Goal: Task Accomplishment & Management: Manage account settings

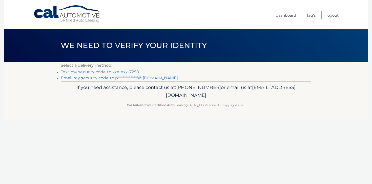
click at [115, 72] on link "Text my security code to xxx-xxx-7250" at bounding box center [100, 72] width 78 height 5
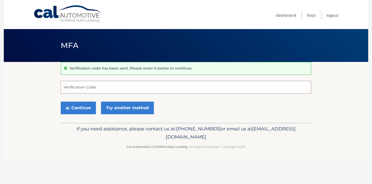
click at [100, 87] on input "Verification Code" at bounding box center [186, 87] width 250 height 13
type input "235576"
click at [78, 109] on button "Continue" at bounding box center [78, 108] width 35 height 13
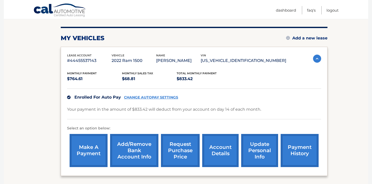
scroll to position [58, 0]
click at [222, 153] on link "account details" at bounding box center [220, 150] width 36 height 33
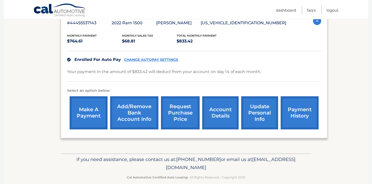
scroll to position [103, 0]
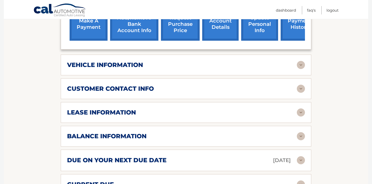
scroll to position [201, 0]
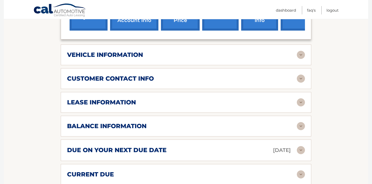
click at [302, 55] on img at bounding box center [301, 55] width 8 height 8
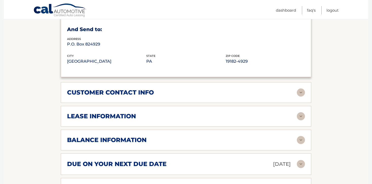
scroll to position [318, 0]
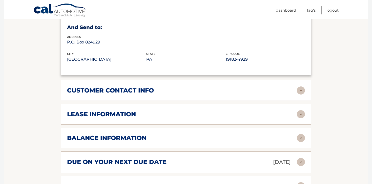
click at [298, 88] on img at bounding box center [301, 91] width 8 height 8
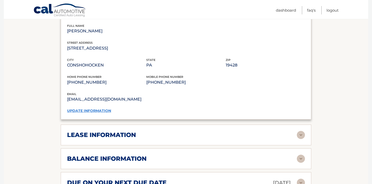
scroll to position [441, 0]
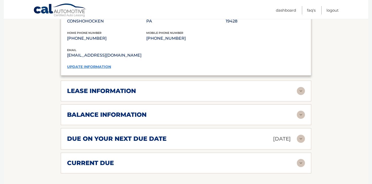
click at [301, 90] on img at bounding box center [301, 91] width 8 height 8
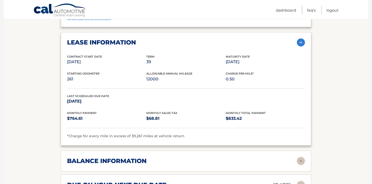
scroll to position [499, 0]
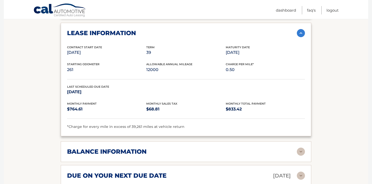
click at [299, 151] on img at bounding box center [301, 152] width 8 height 8
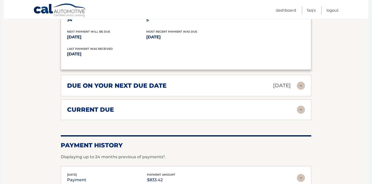
scroll to position [651, 0]
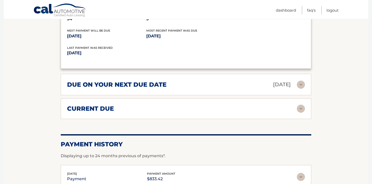
click at [299, 83] on img at bounding box center [301, 85] width 8 height 8
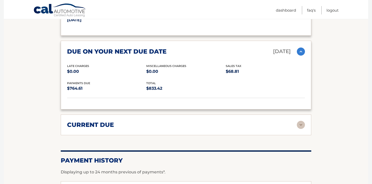
scroll to position [690, 0]
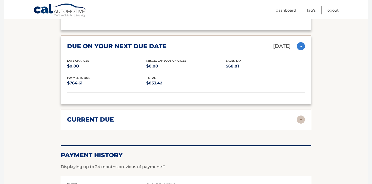
click at [302, 117] on img at bounding box center [301, 120] width 8 height 8
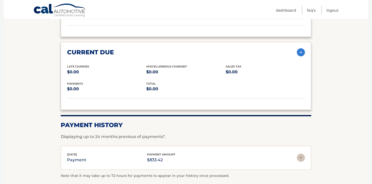
scroll to position [763, 0]
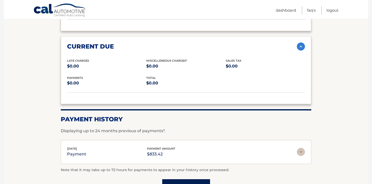
click at [299, 45] on img at bounding box center [301, 46] width 8 height 8
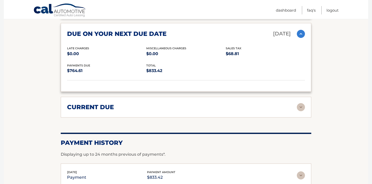
scroll to position [667, 0]
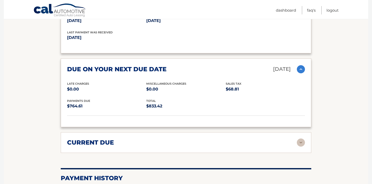
click at [302, 67] on img at bounding box center [301, 69] width 8 height 8
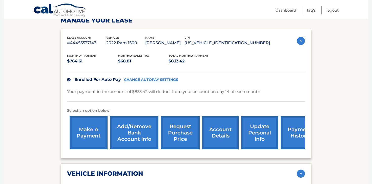
scroll to position [83, 0]
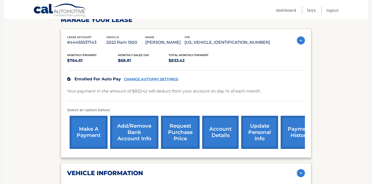
click at [183, 131] on link "request purchase price" at bounding box center [180, 132] width 39 height 33
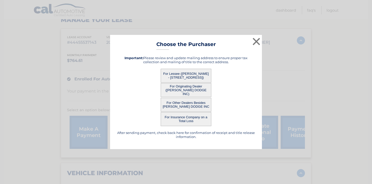
click at [189, 75] on button "For Lessee (MICHAEL ANDREW - 344 W 11TH AVE, , CONSHOHOCKEN, PA 19428)" at bounding box center [186, 76] width 51 height 14
click at [179, 74] on button "For Lessee (MICHAEL ANDREW - 344 W 11TH AVE, , CONSHOHOCKEN, PA 19428)" at bounding box center [186, 76] width 51 height 14
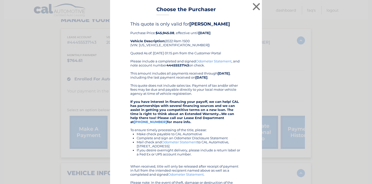
scroll to position [9, 0]
